Goal: Information Seeking & Learning: Learn about a topic

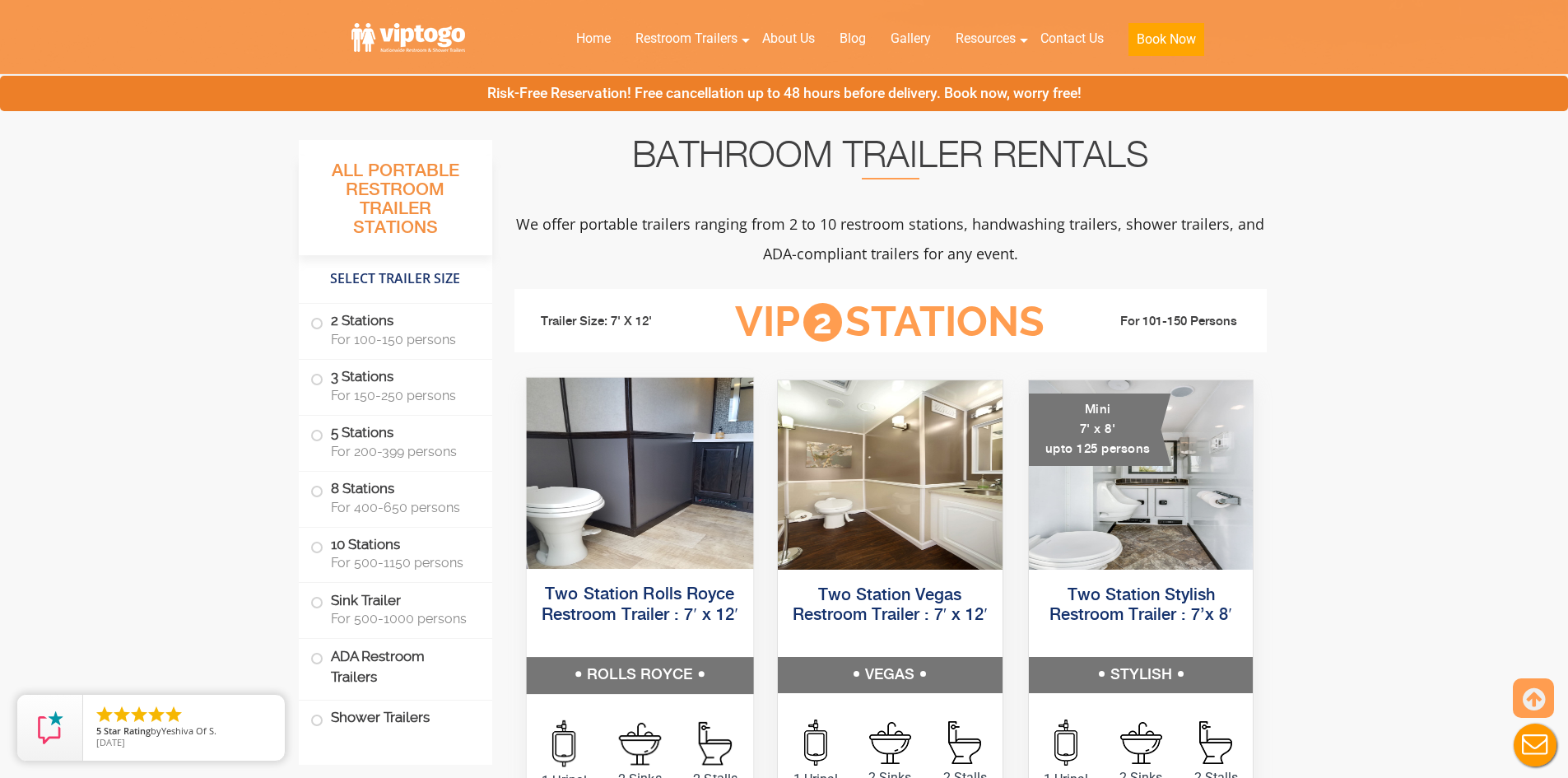
scroll to position [577, 0]
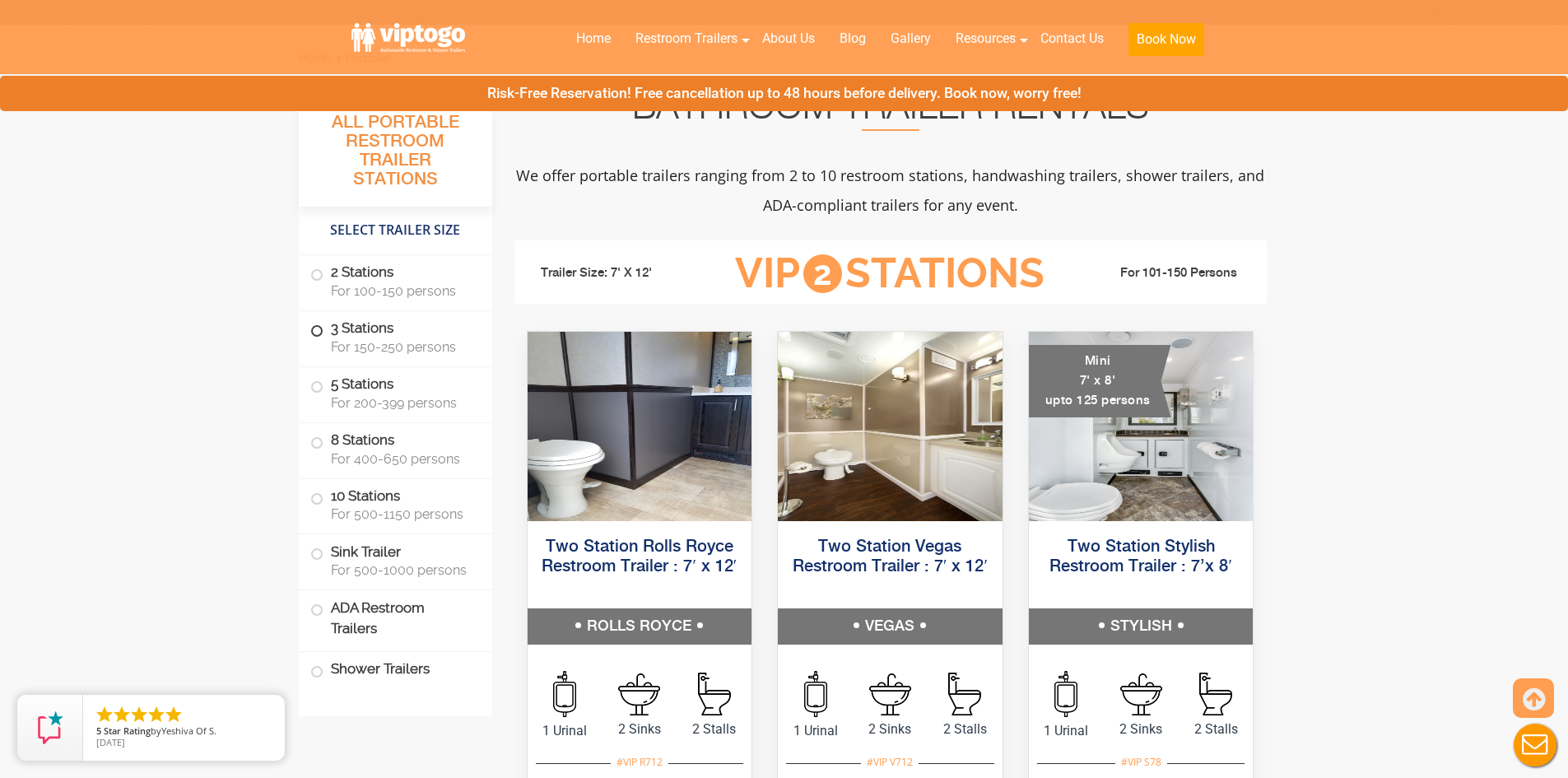
click at [314, 328] on span at bounding box center [317, 332] width 7 height 7
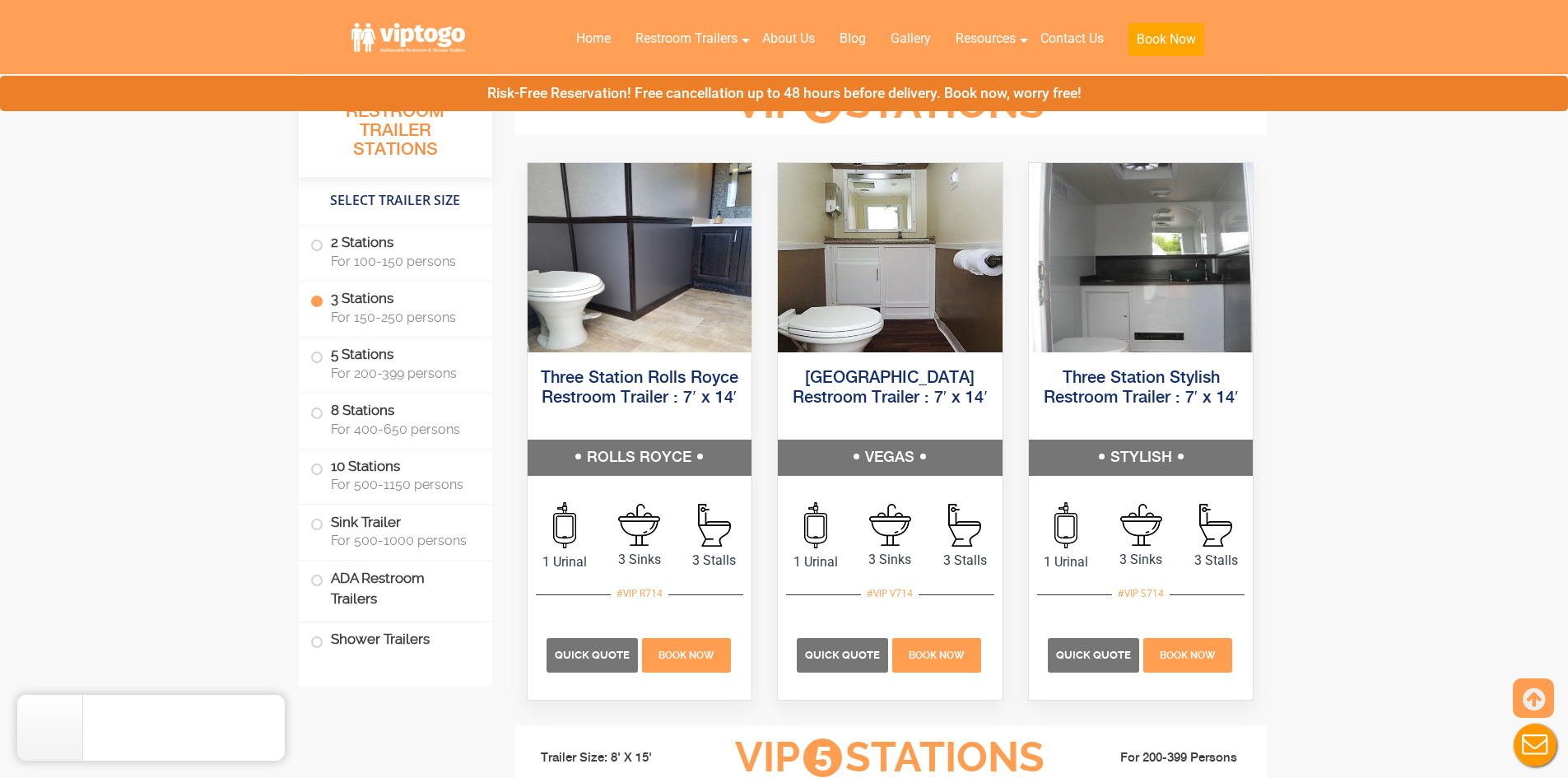
scroll to position [1838, 0]
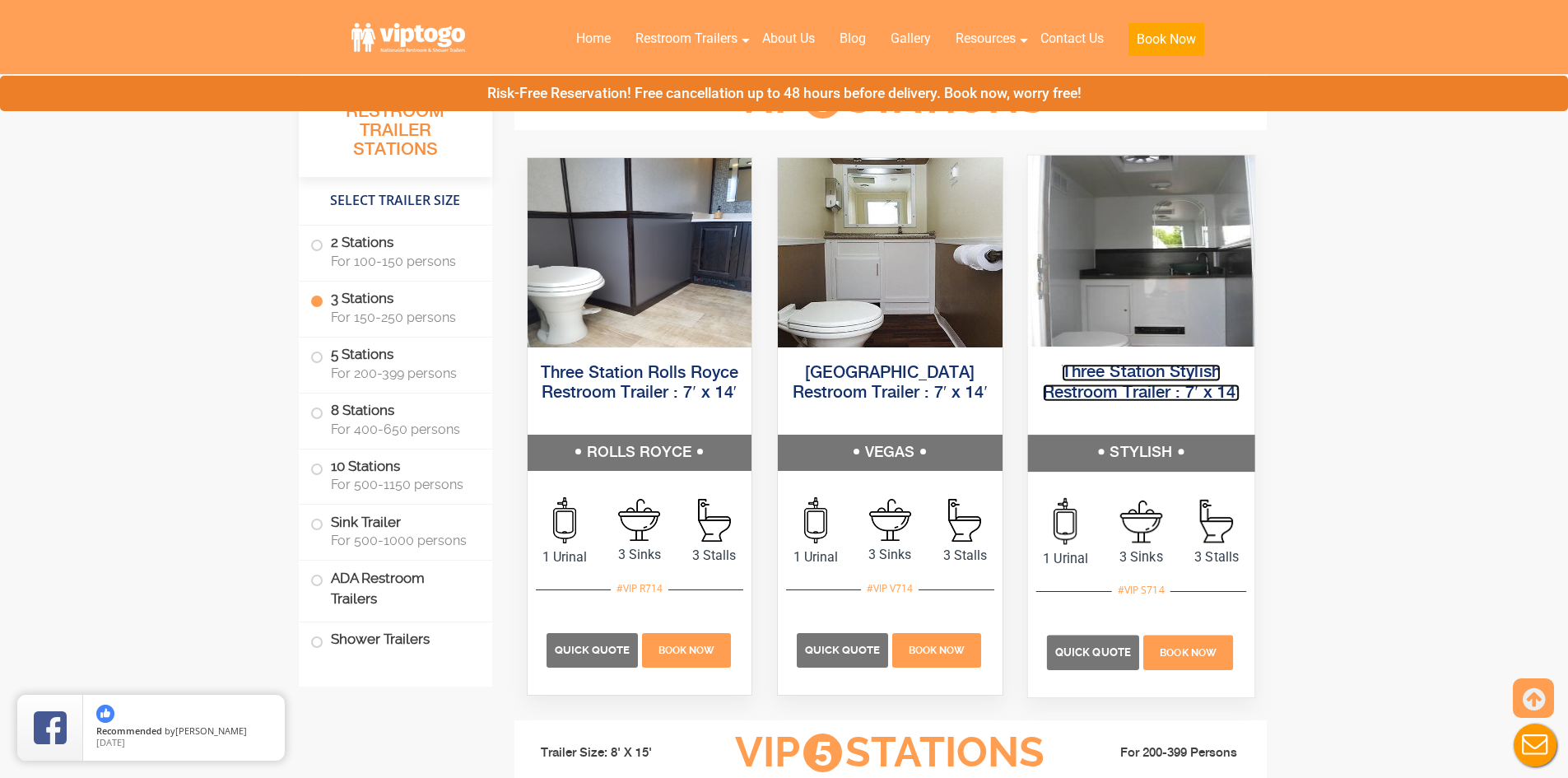
click at [1149, 380] on link "Three Station Stylish Restroom Trailer : 7′ x 14′" at bounding box center [1141, 383] width 197 height 37
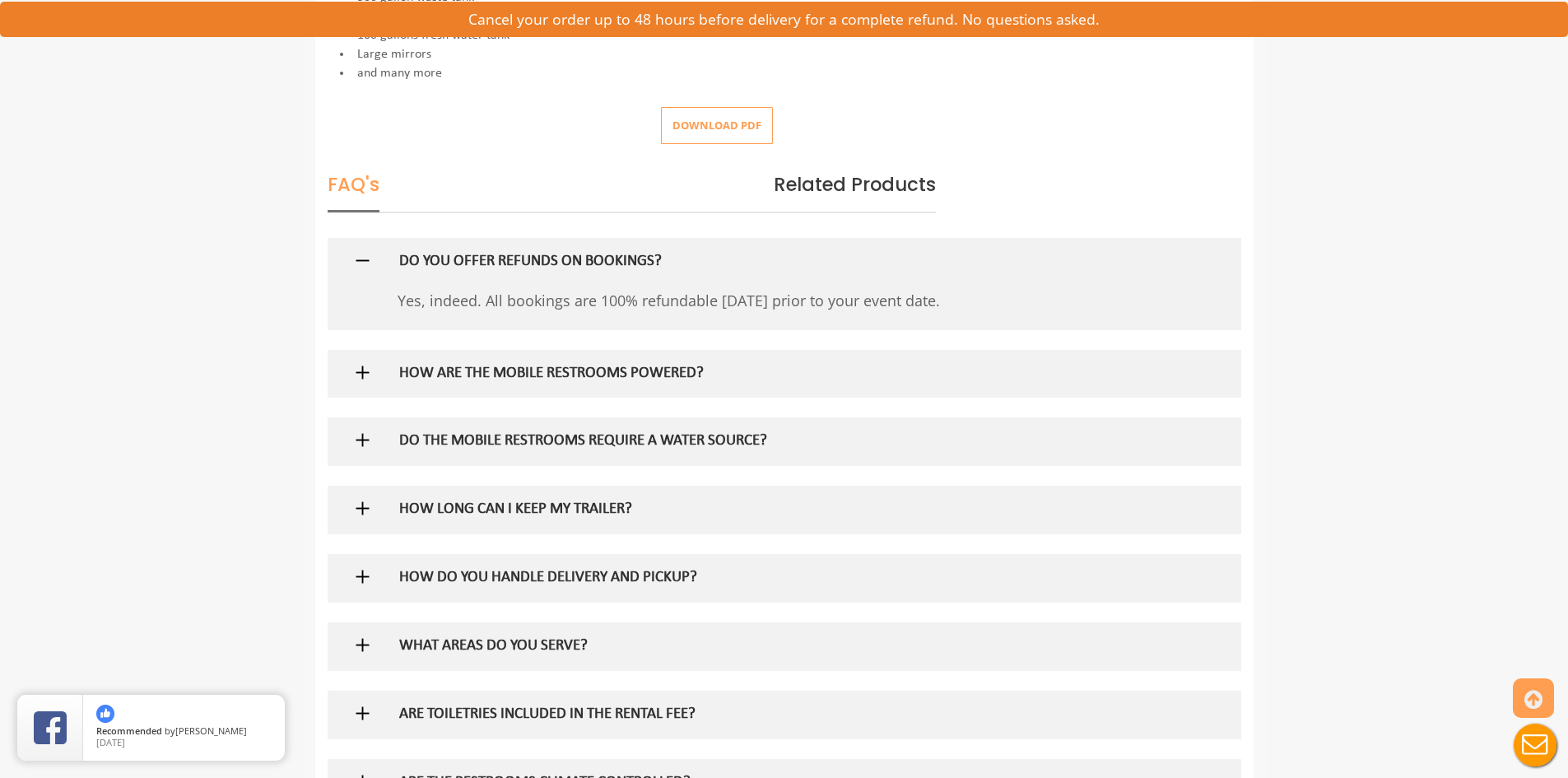
scroll to position [989, 0]
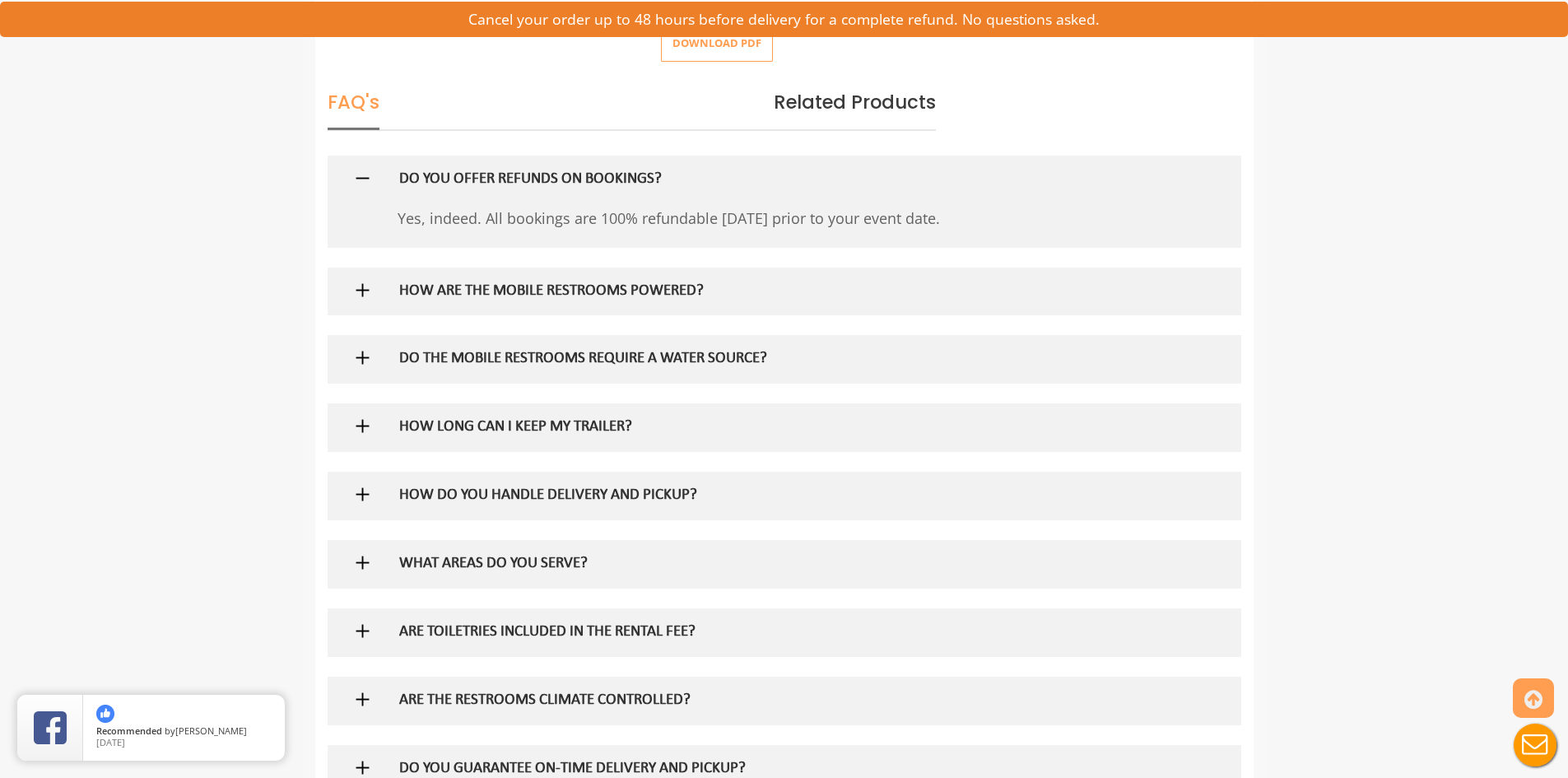
click at [362, 288] on img at bounding box center [362, 290] width 21 height 21
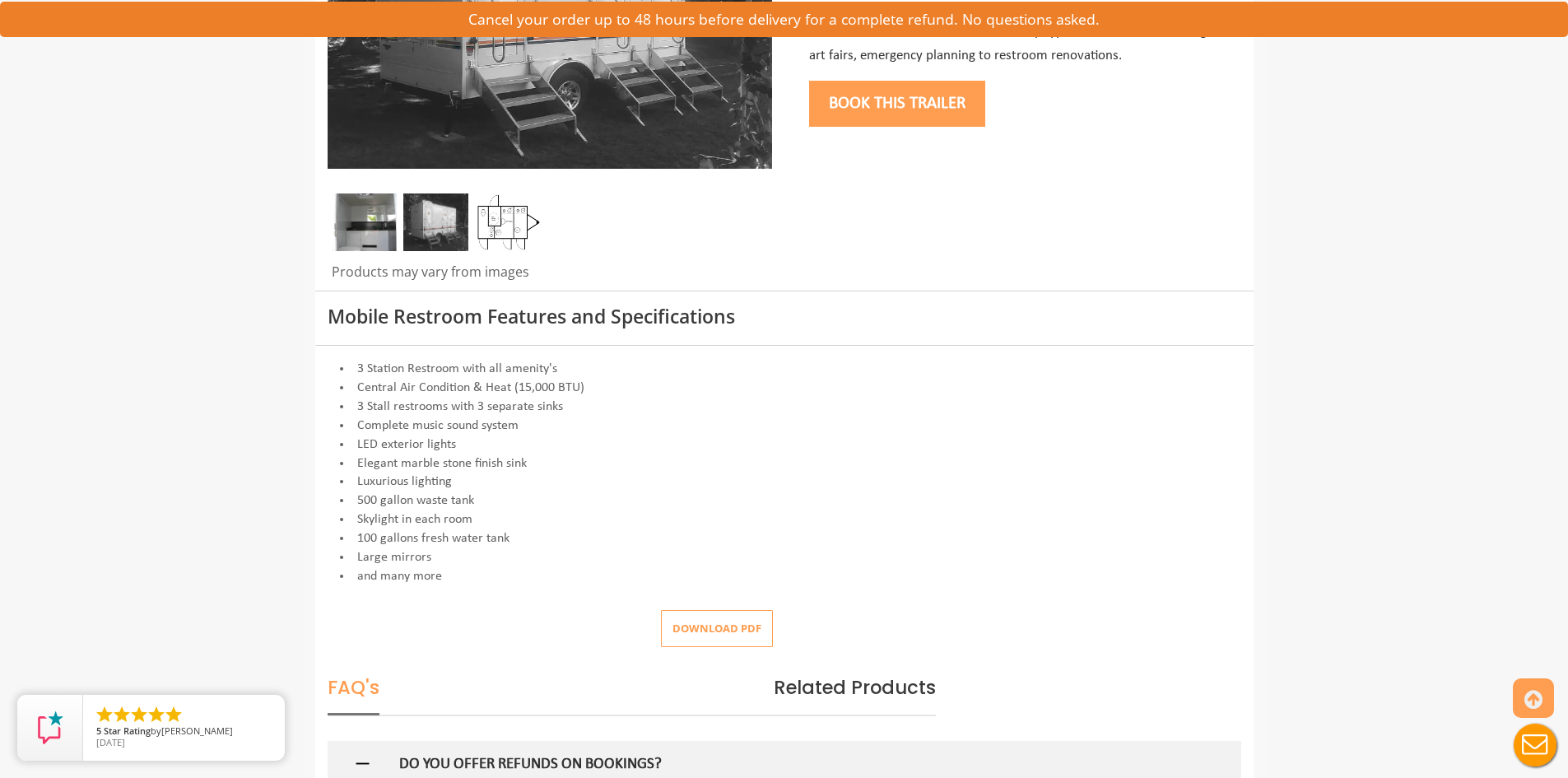
scroll to position [494, 0]
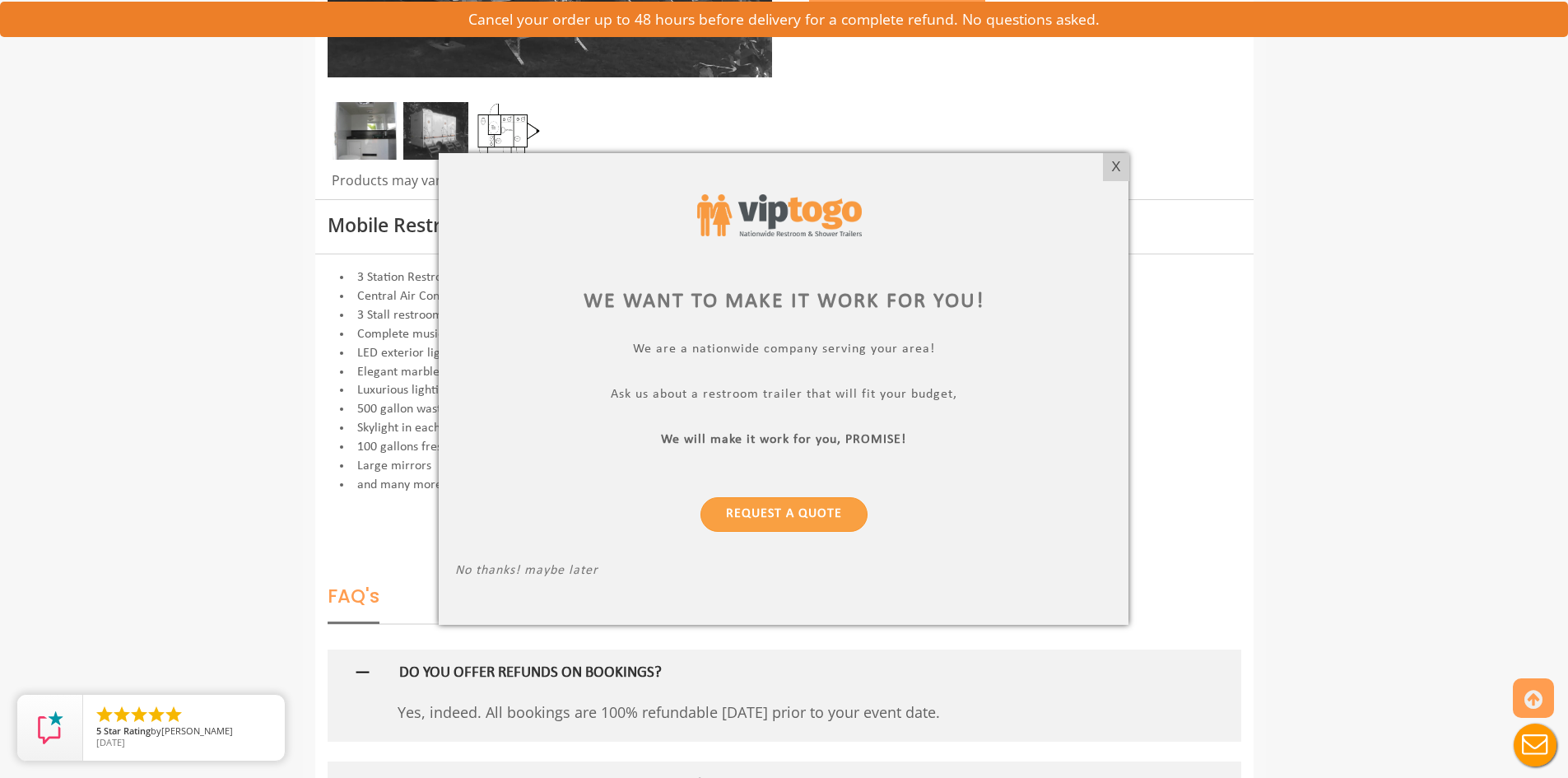
drag, startPoint x: 1121, startPoint y: 164, endPoint x: 1136, endPoint y: 178, distance: 20.5
click at [1121, 164] on div "X" at bounding box center [1116, 167] width 25 height 28
